Goal: Information Seeking & Learning: Learn about a topic

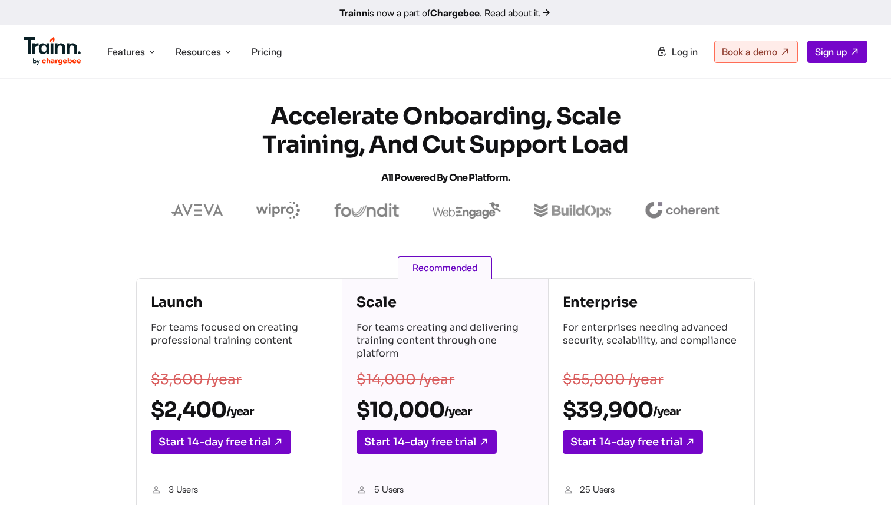
click at [54, 50] on img at bounding box center [53, 51] width 58 height 28
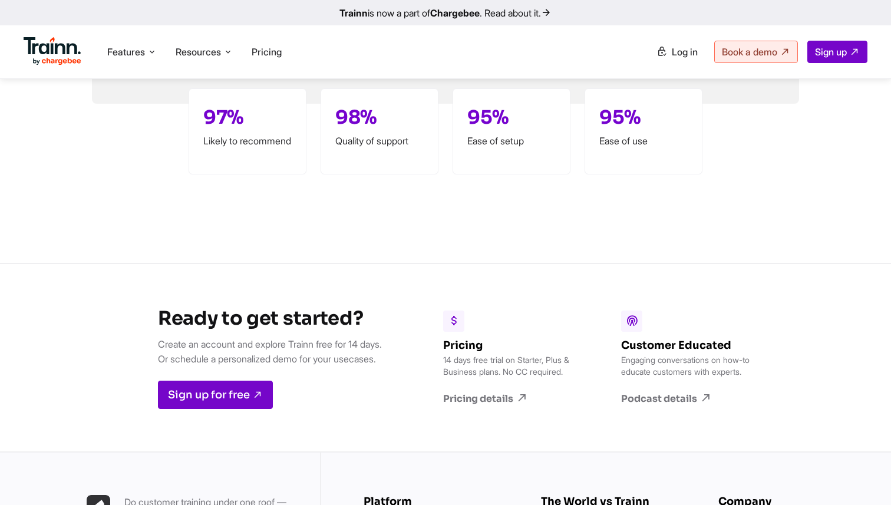
scroll to position [2826, 0]
